Goal: Task Accomplishment & Management: Use online tool/utility

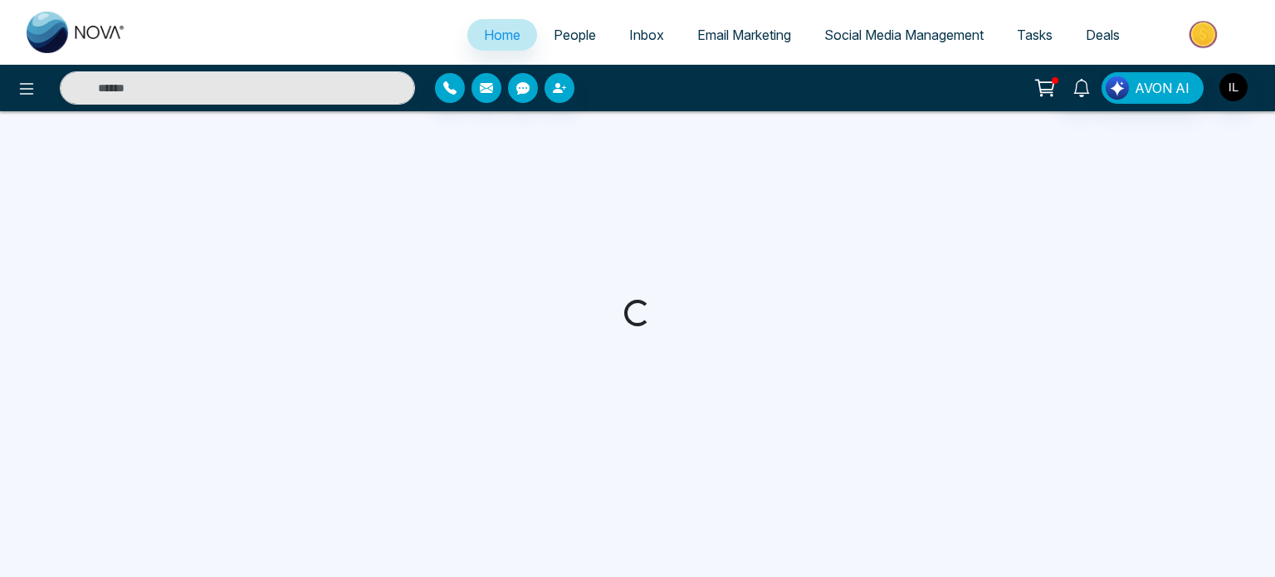
select select "*"
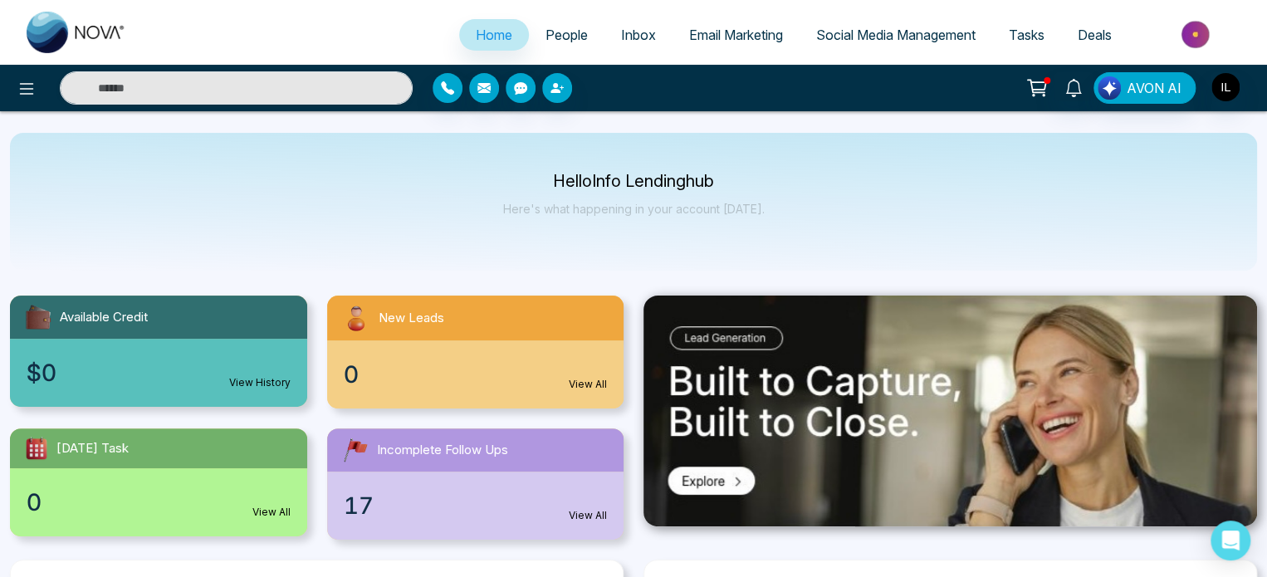
click at [751, 40] on span "Email Marketing" at bounding box center [736, 35] width 94 height 17
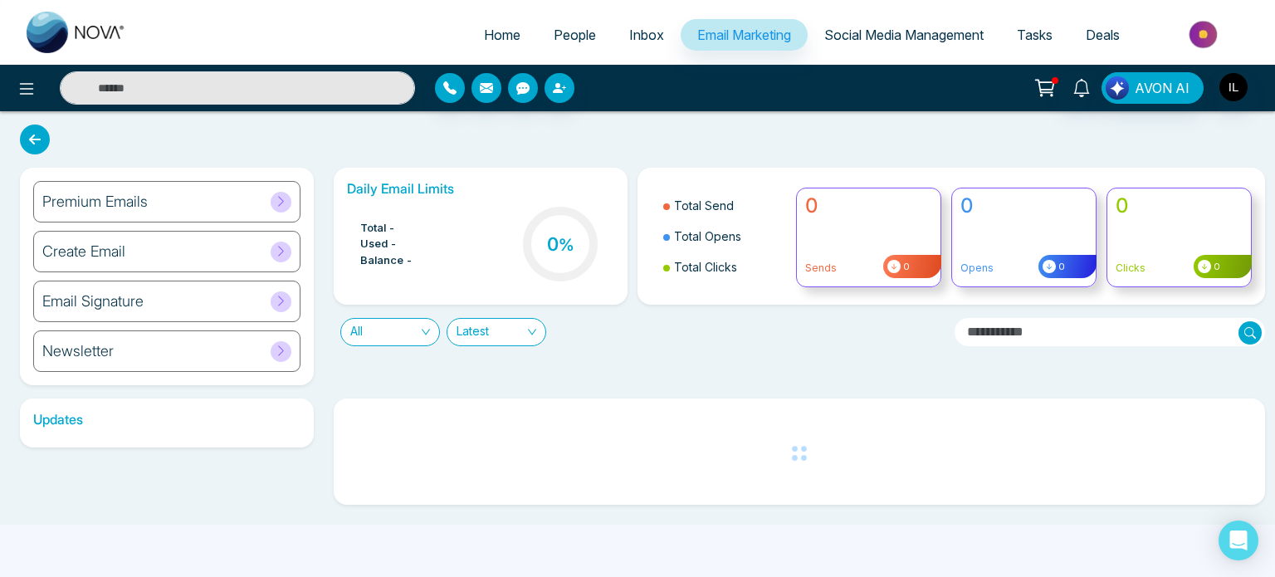
click at [279, 208] on span at bounding box center [281, 202] width 21 height 21
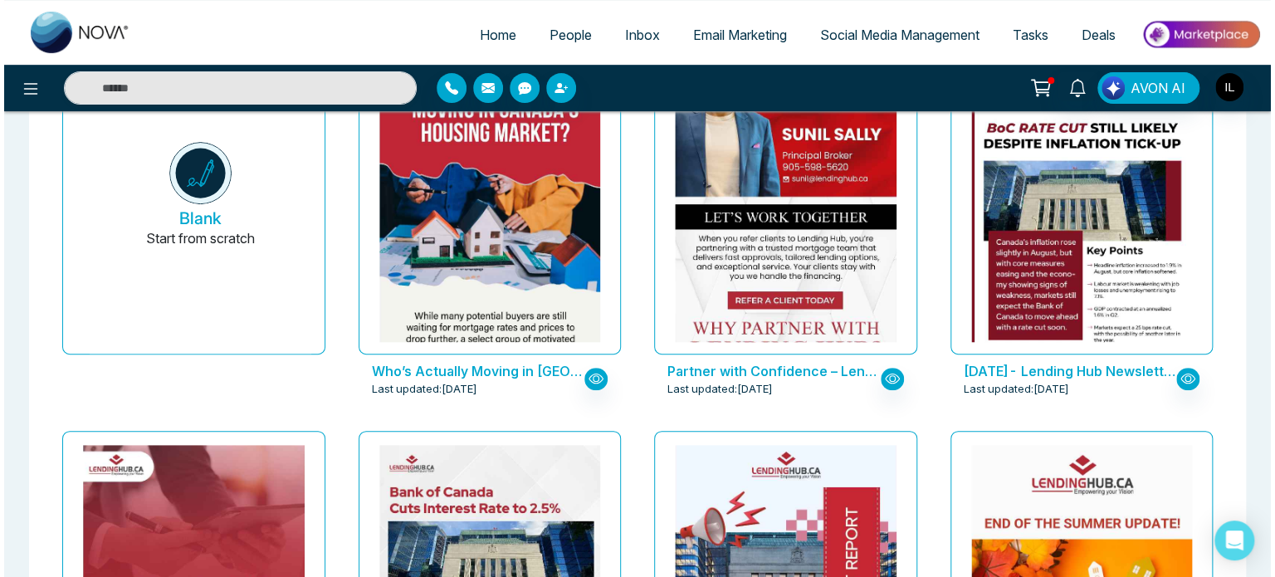
scroll to position [249, 0]
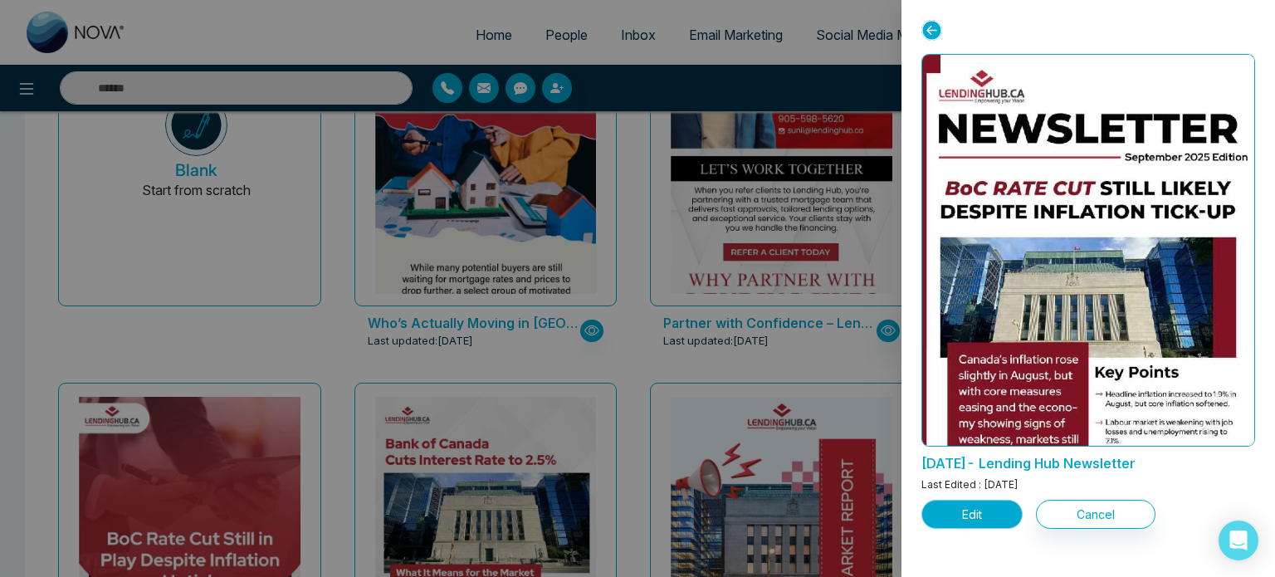
click at [1009, 509] on button "Edit" at bounding box center [972, 514] width 101 height 29
click at [1009, 506] on button "Edit" at bounding box center [972, 514] width 101 height 29
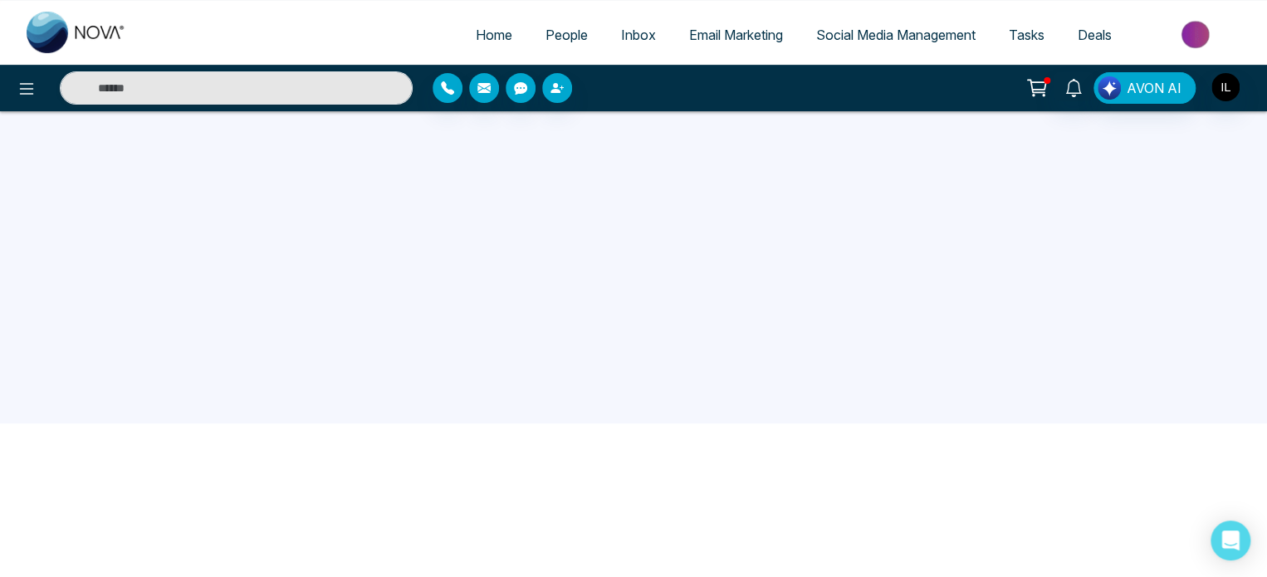
scroll to position [158, 0]
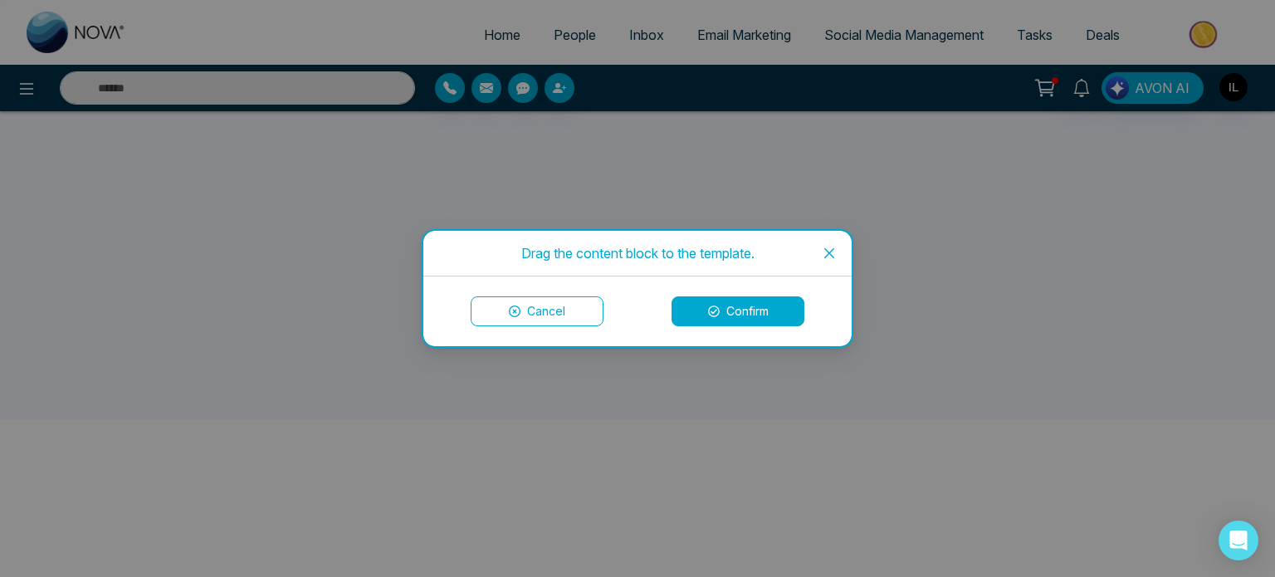
click at [738, 306] on button "Confirm" at bounding box center [738, 311] width 133 height 30
click at [738, 305] on button "Confirm" at bounding box center [738, 311] width 133 height 30
